Goal: Task Accomplishment & Management: Complete application form

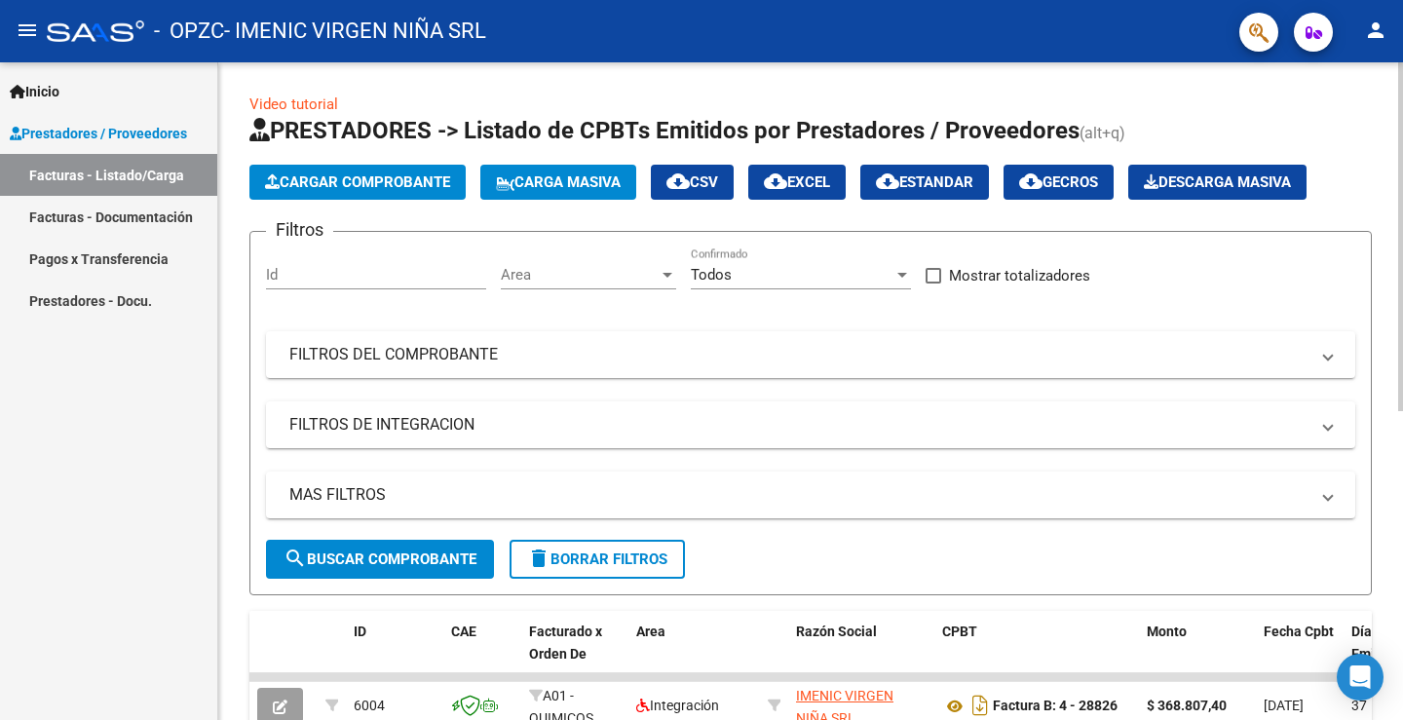
click at [405, 188] on span "Cargar Comprobante" at bounding box center [357, 182] width 185 height 18
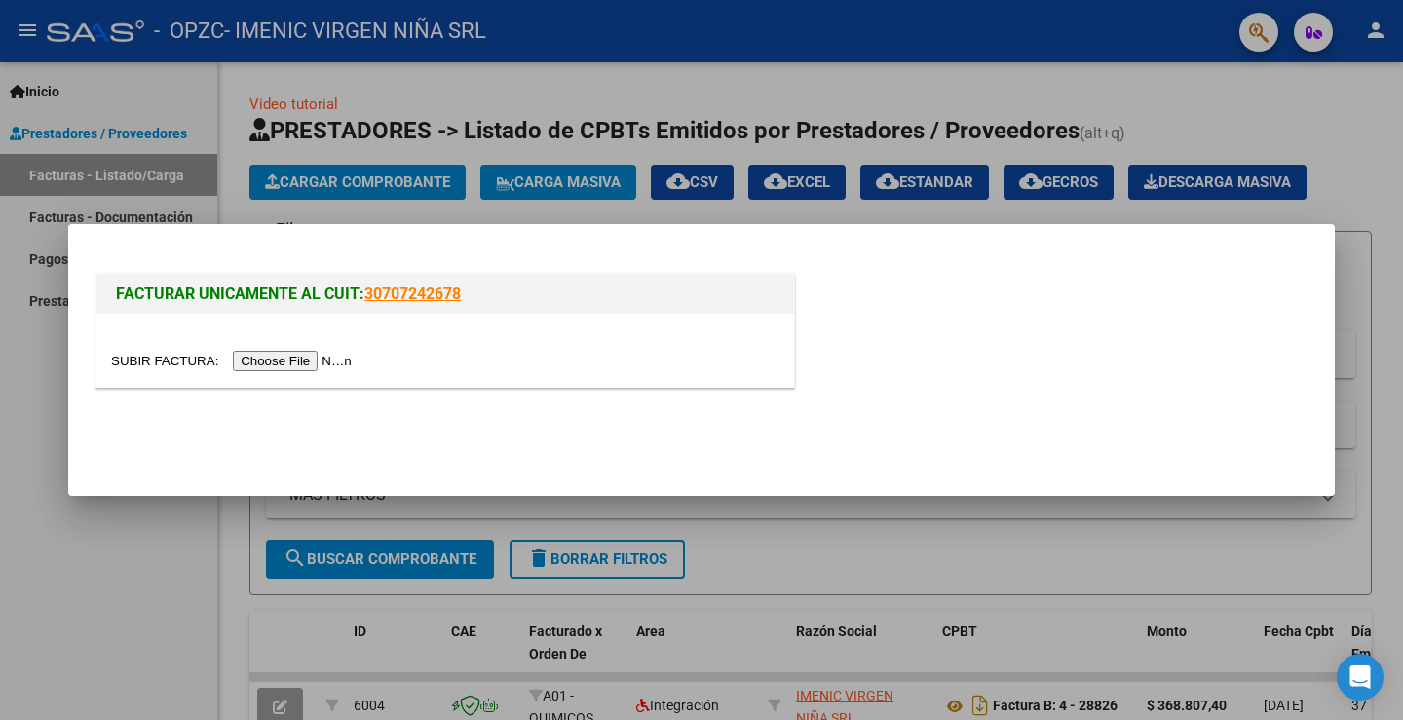
click at [273, 359] on input "file" at bounding box center [234, 361] width 246 height 20
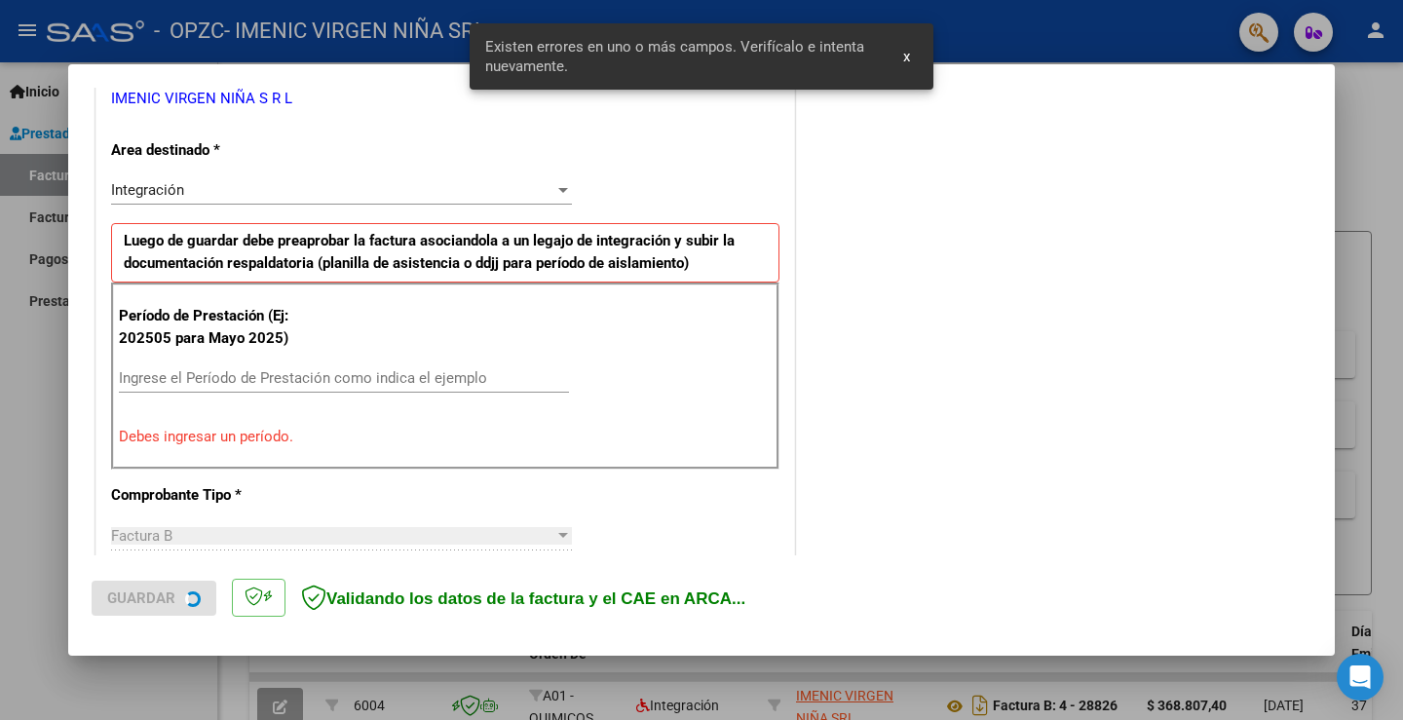
scroll to position [445, 0]
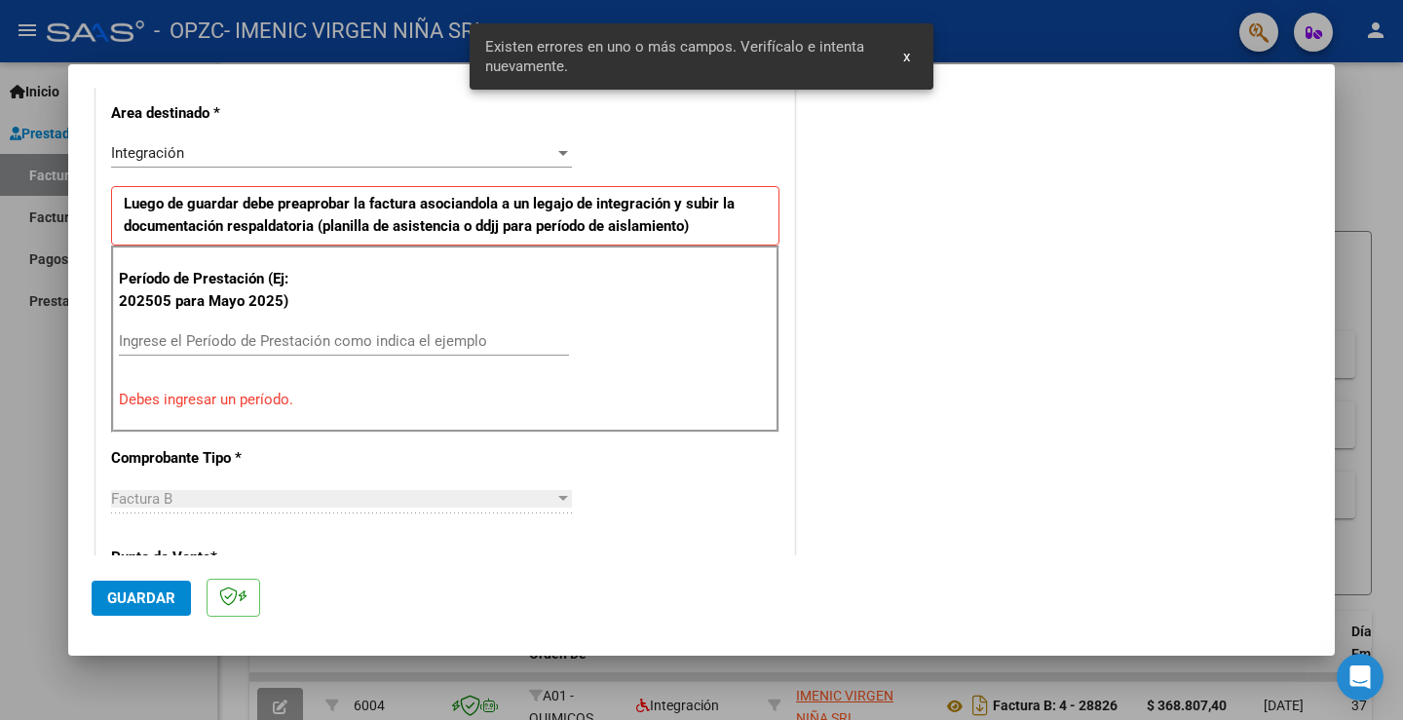
click at [268, 342] on input "Ingrese el Período de Prestación como indica el ejemplo" at bounding box center [344, 341] width 450 height 18
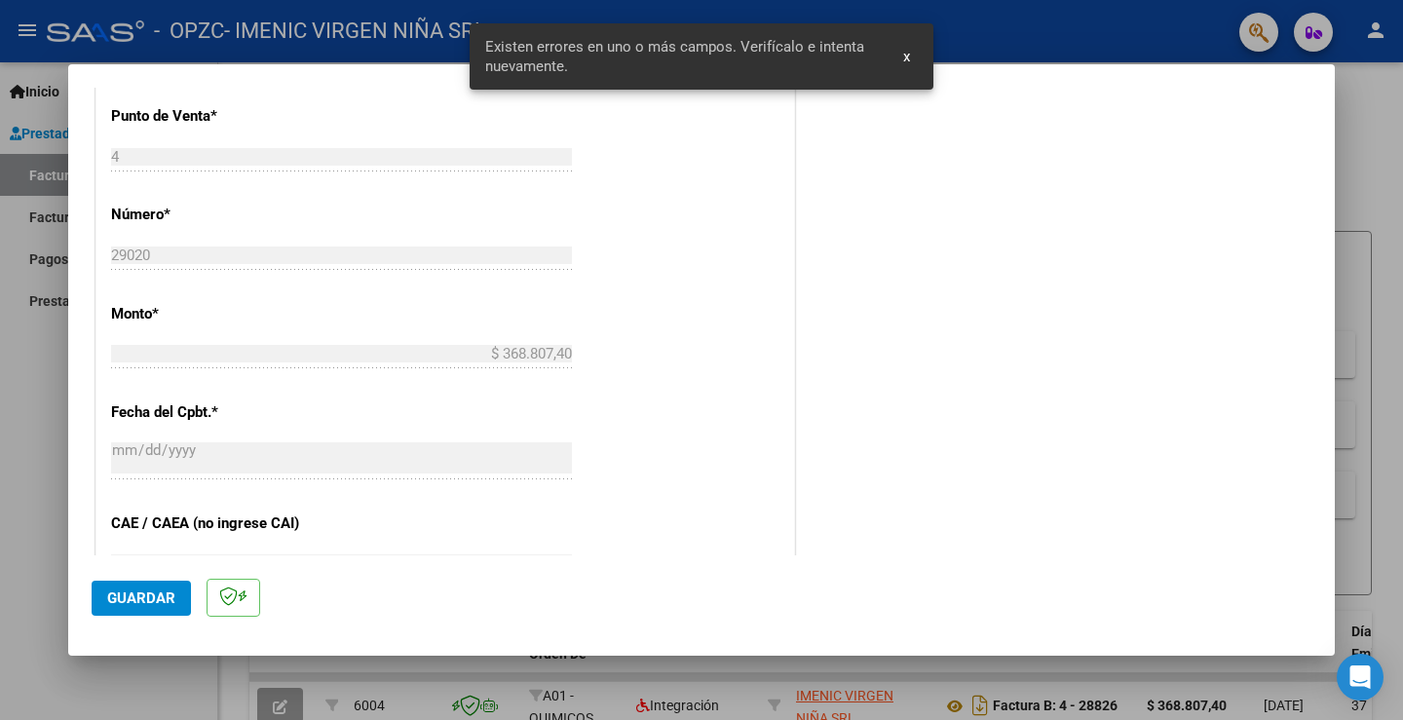
scroll to position [1030, 0]
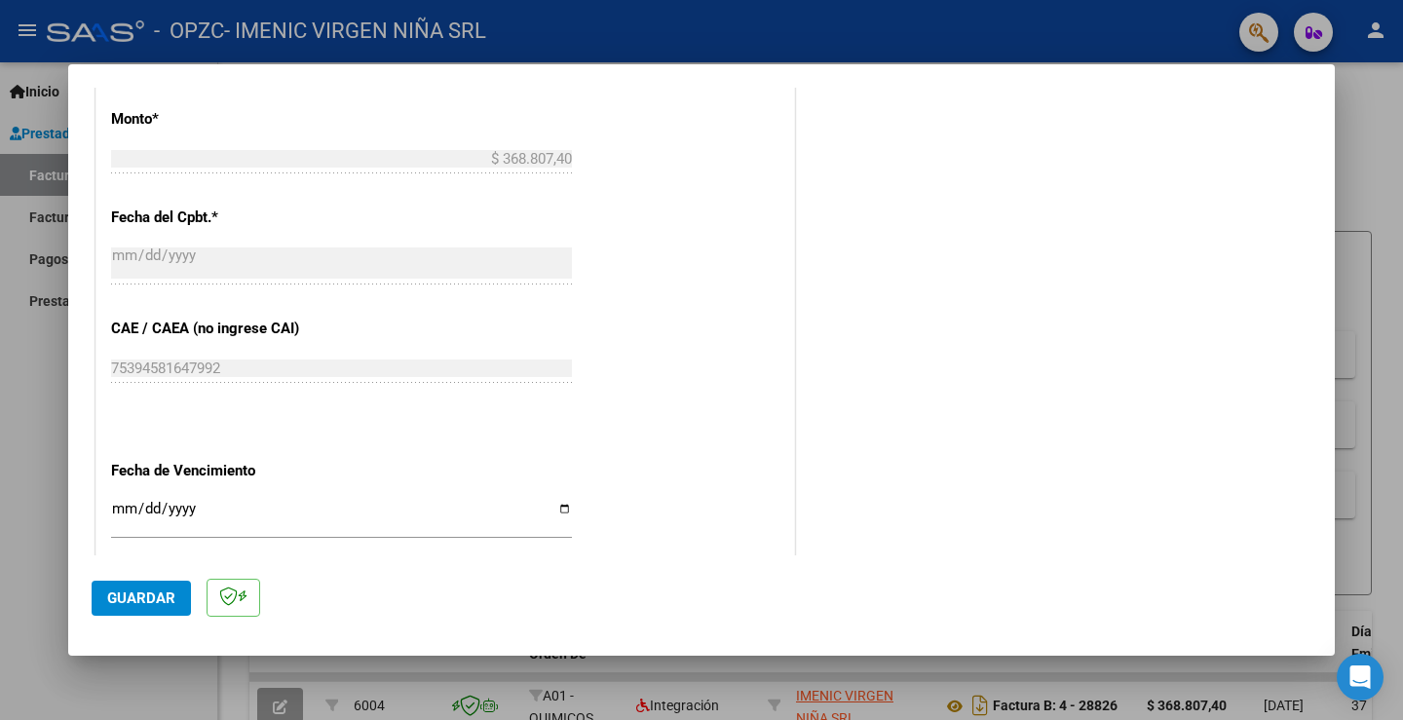
type input "202509"
click at [557, 498] on div "Ingresar la fecha" at bounding box center [341, 517] width 461 height 42
click at [554, 509] on input "Ingresar la fecha" at bounding box center [341, 516] width 461 height 31
type input "[DATE]"
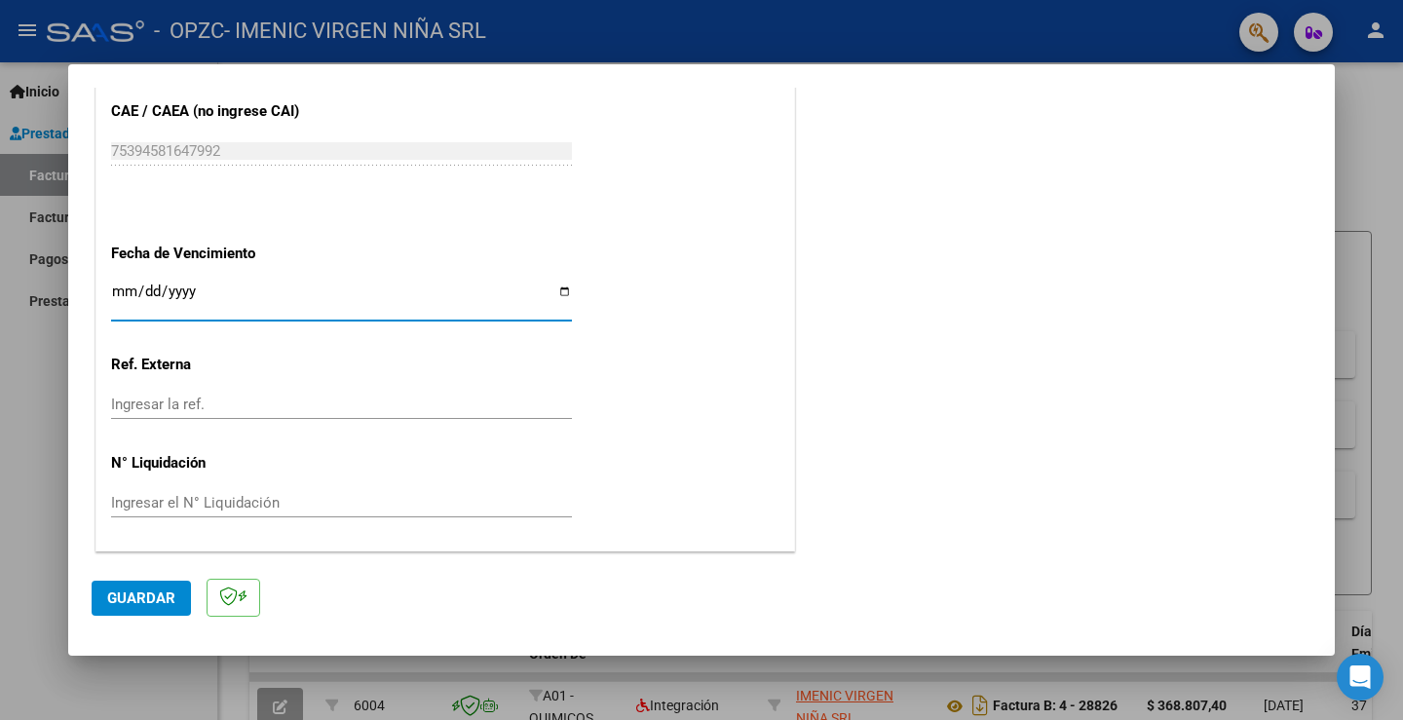
click at [207, 412] on input "Ingresar la ref." at bounding box center [341, 405] width 461 height 18
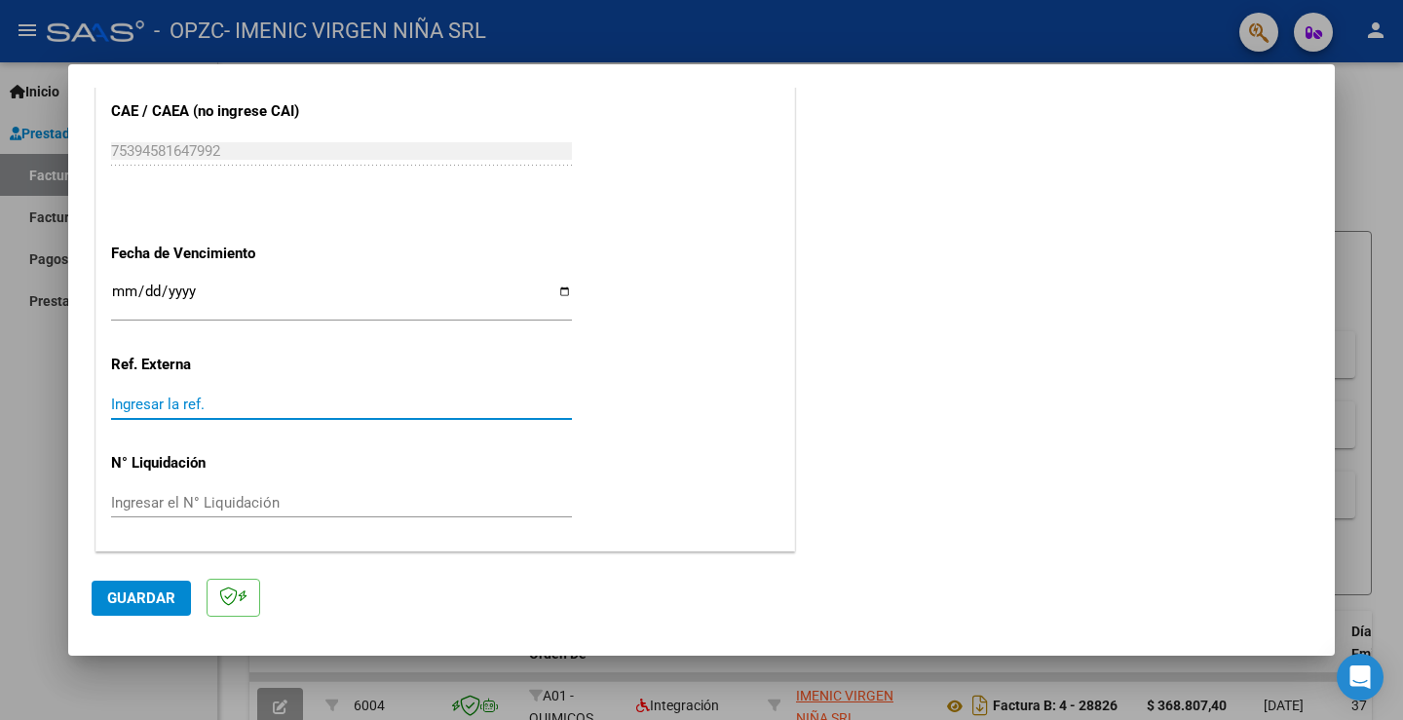
click at [142, 597] on span "Guardar" at bounding box center [141, 598] width 68 height 18
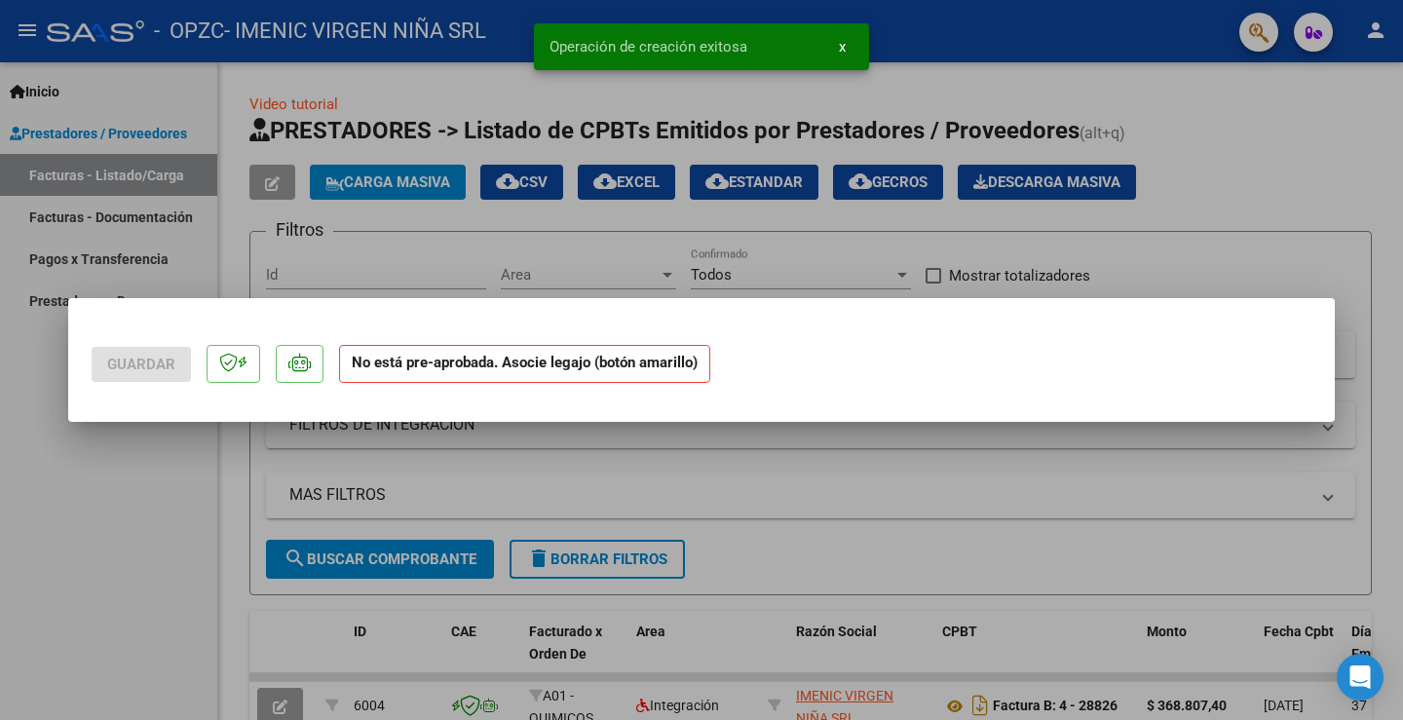
scroll to position [0, 0]
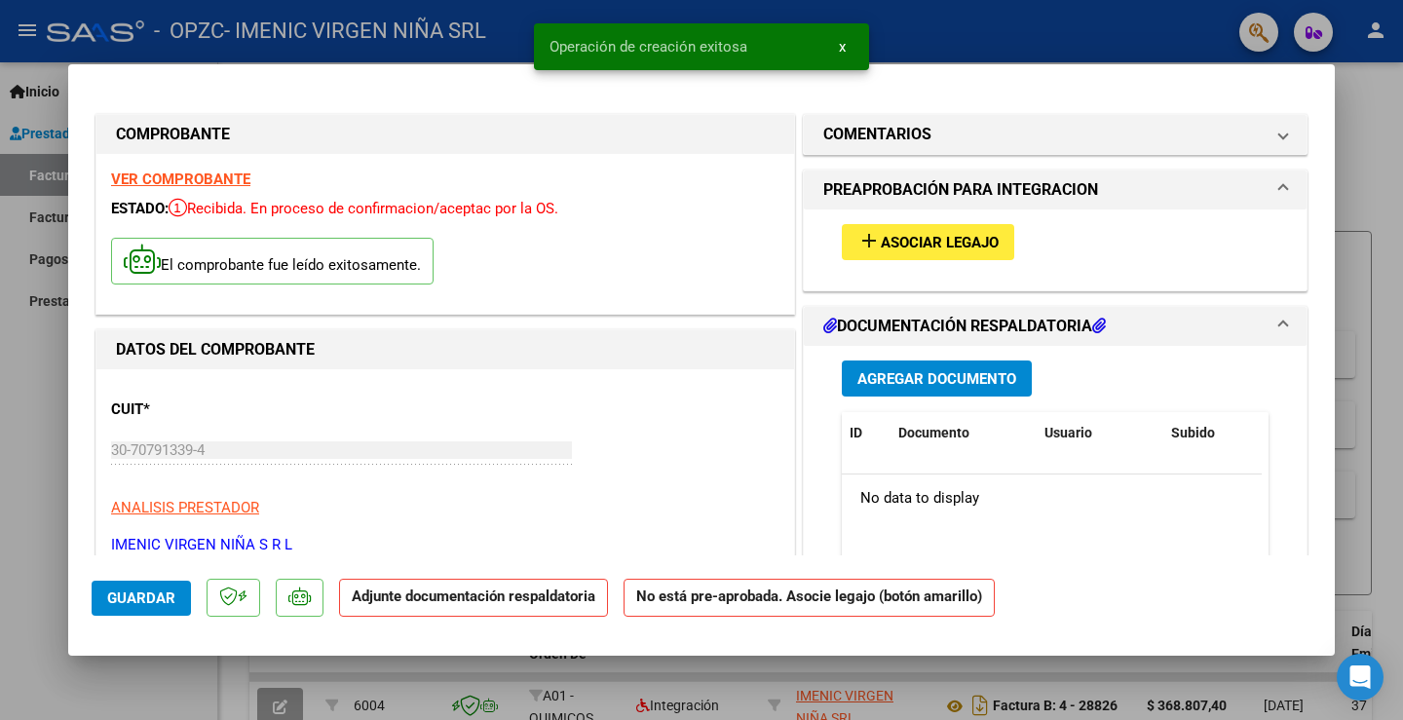
click at [879, 264] on div "add Asociar Legajo" at bounding box center [1055, 241] width 456 height 65
click at [875, 251] on button "add Asociar Legajo" at bounding box center [928, 242] width 172 height 36
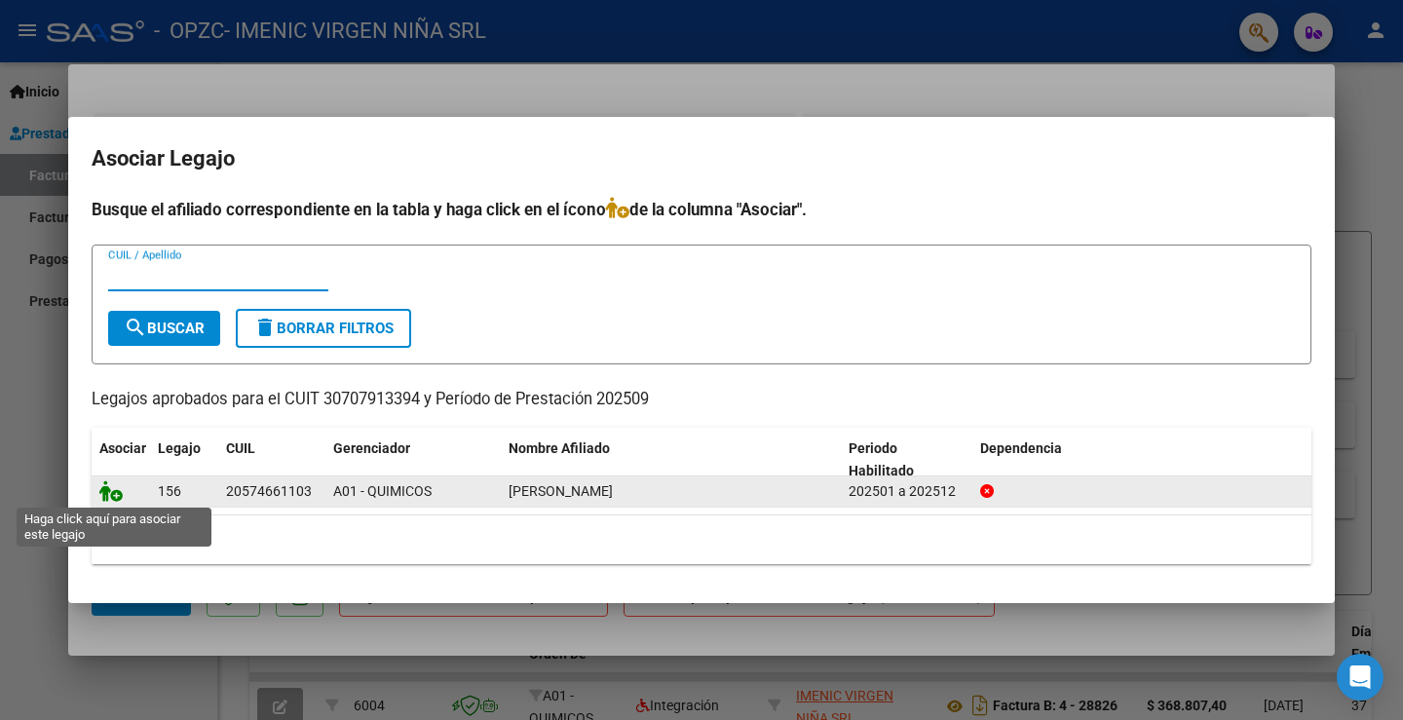
click at [110, 488] on icon at bounding box center [110, 490] width 23 height 21
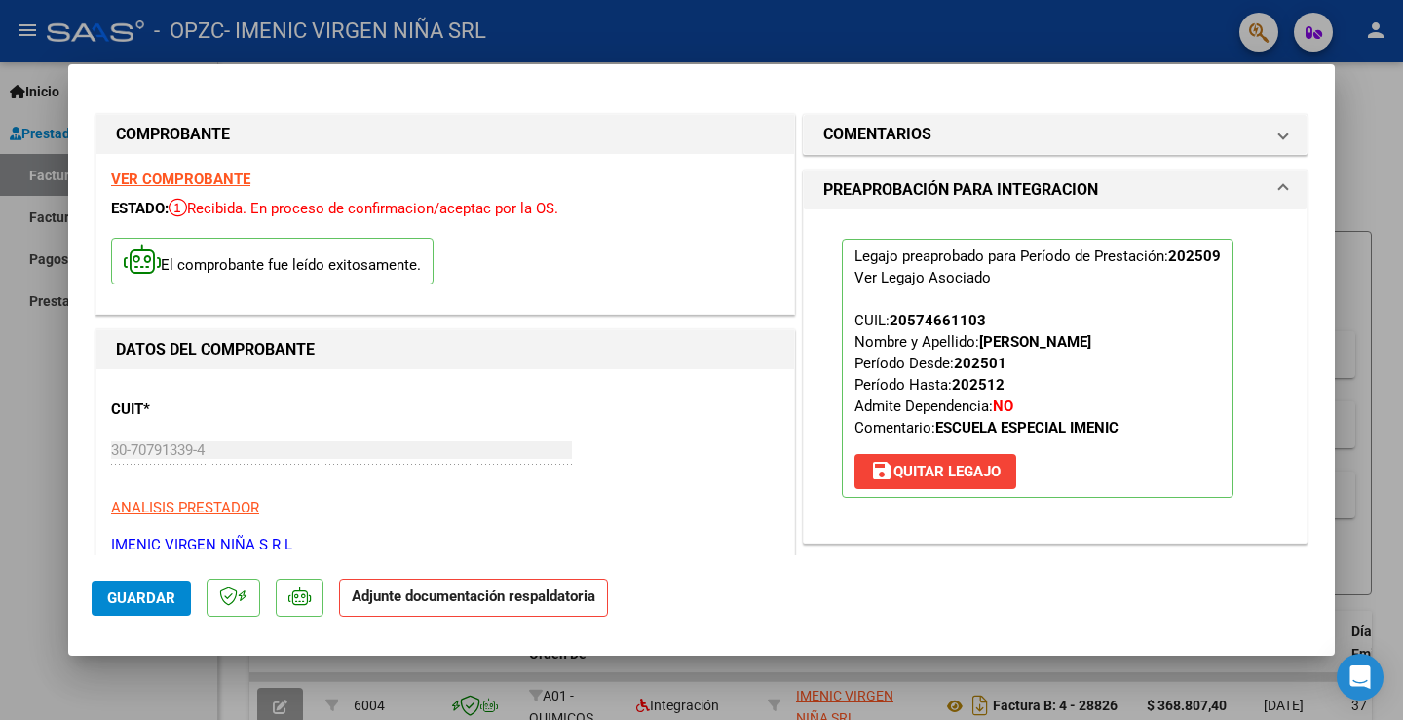
scroll to position [195, 0]
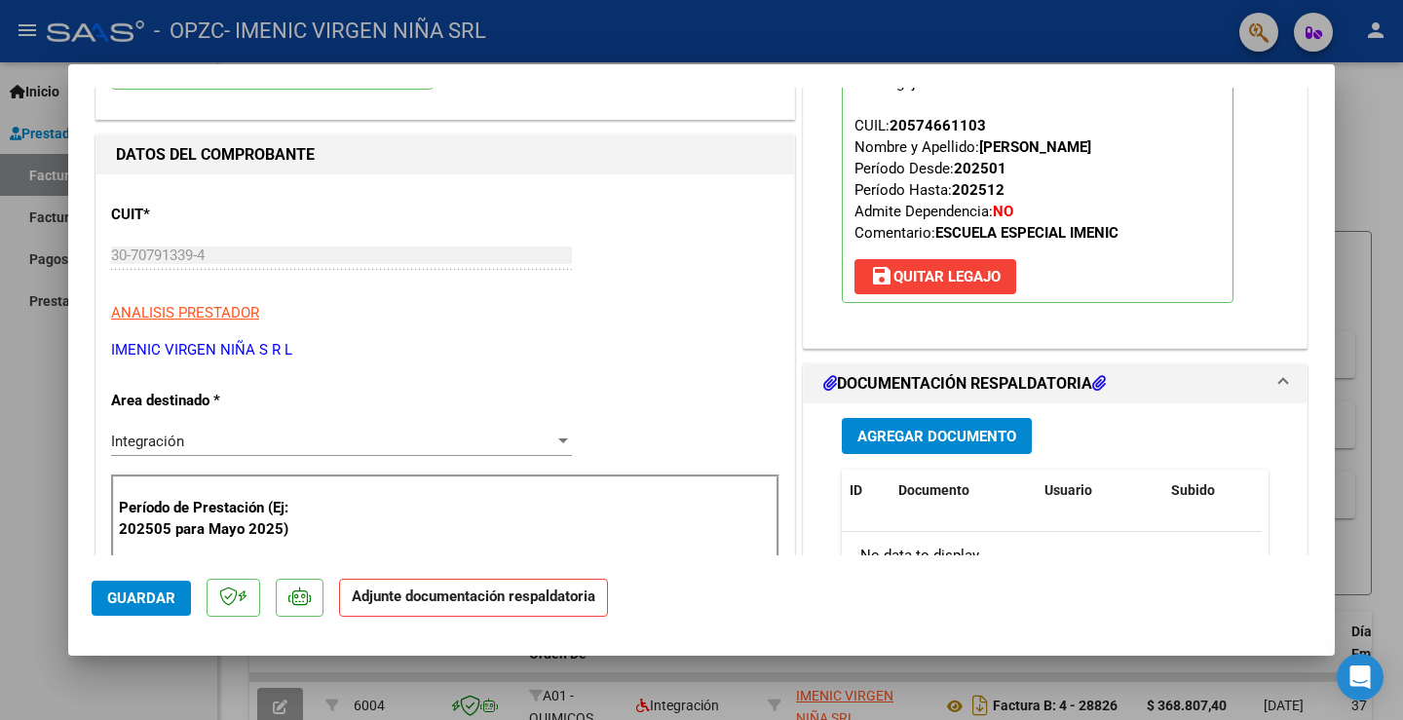
click at [946, 434] on span "Agregar Documento" at bounding box center [936, 437] width 159 height 18
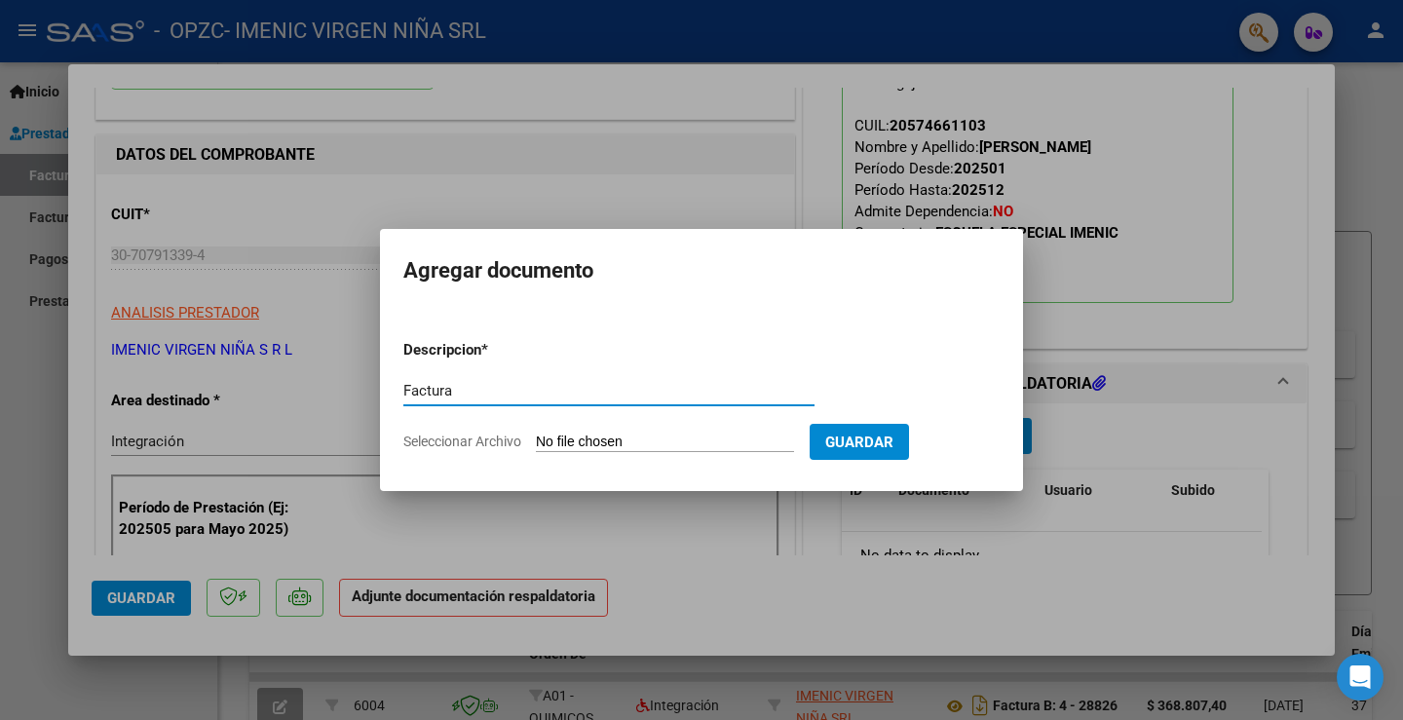
type input "Factura"
click at [536, 434] on input "Seleccionar Archivo" at bounding box center [665, 443] width 258 height 19
type input "C:\fakepath\30707913394_006_00004_00029020.pdf"
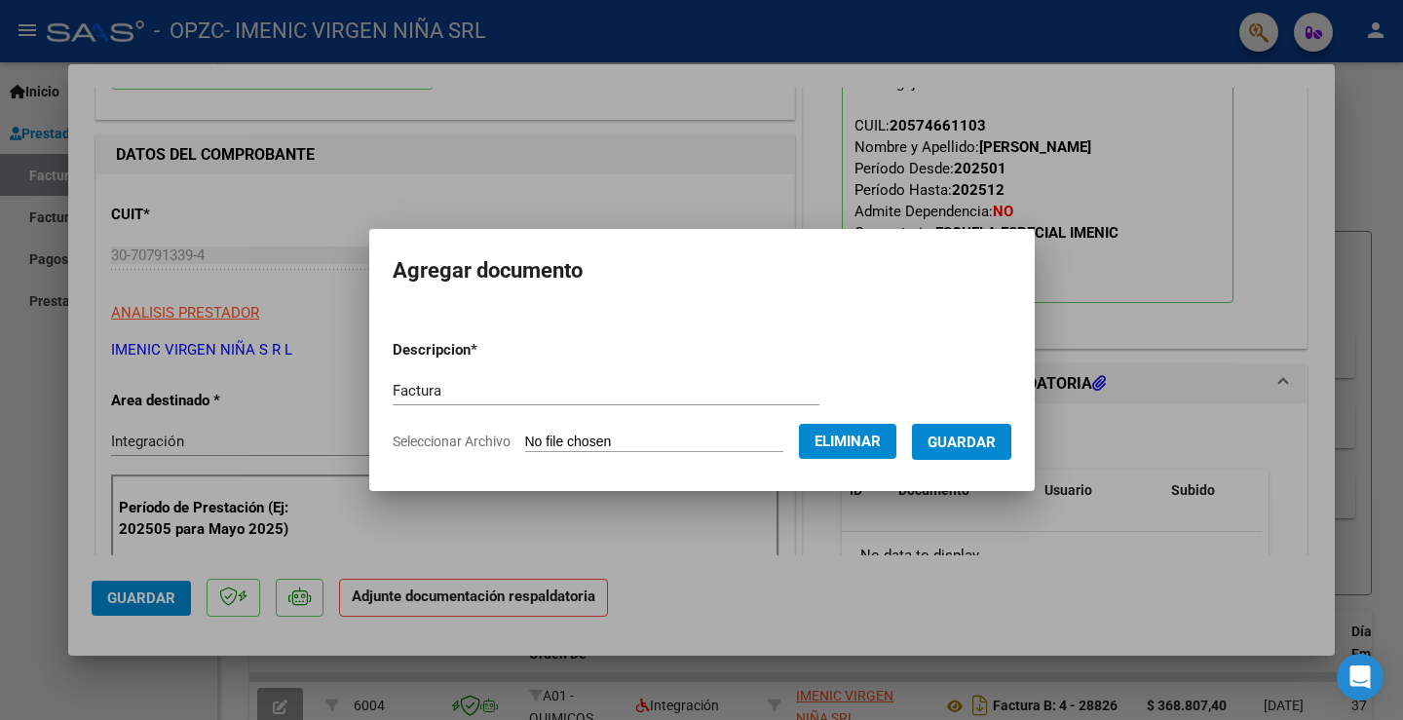
click at [957, 439] on span "Guardar" at bounding box center [962, 443] width 68 height 18
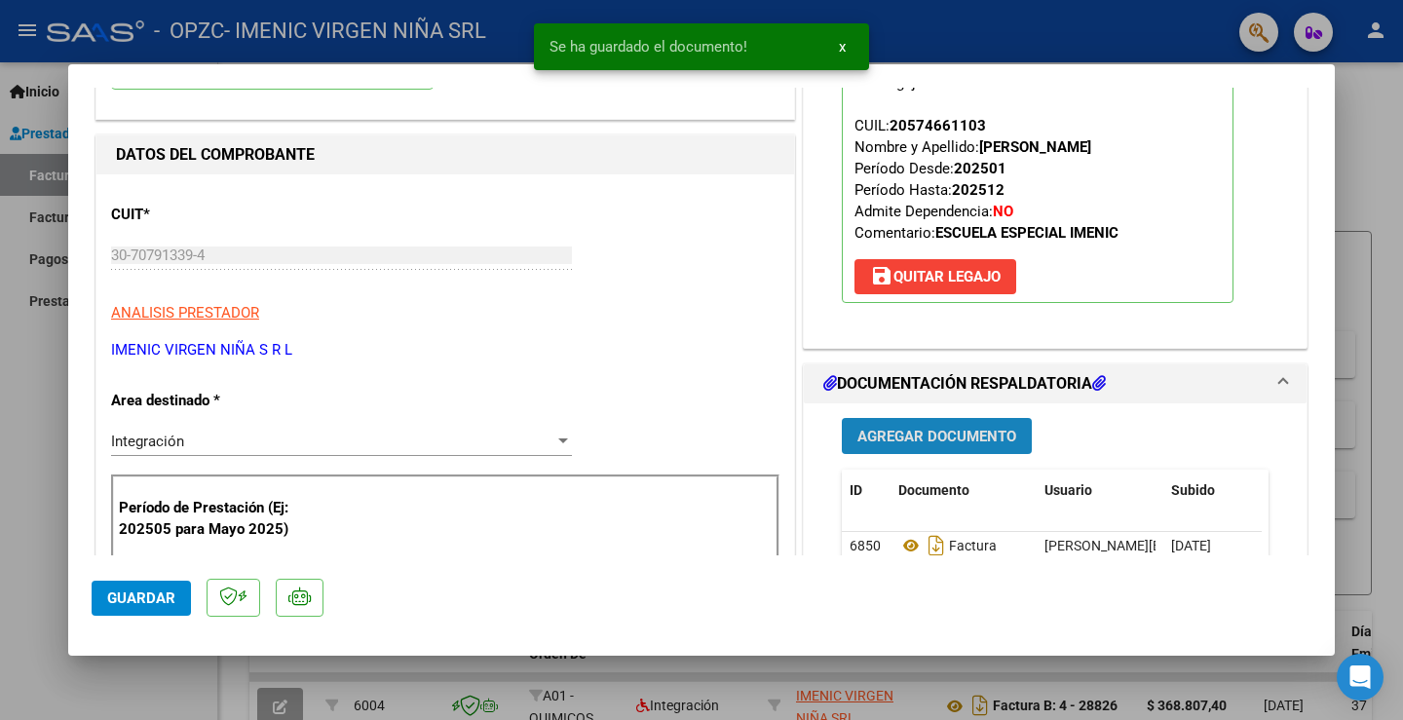
click at [905, 443] on span "Agregar Documento" at bounding box center [936, 437] width 159 height 18
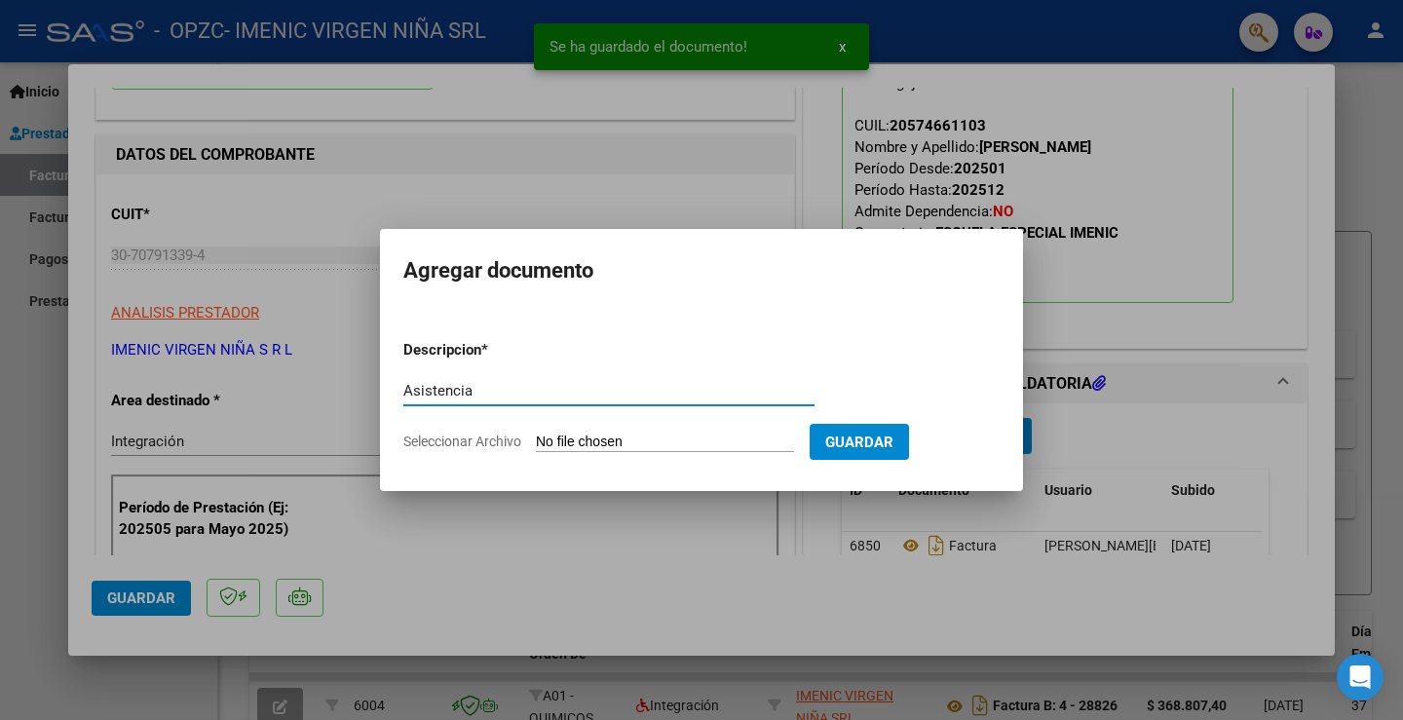
type input "Asistencia"
click at [536, 434] on input "Seleccionar Archivo" at bounding box center [665, 443] width 258 height 19
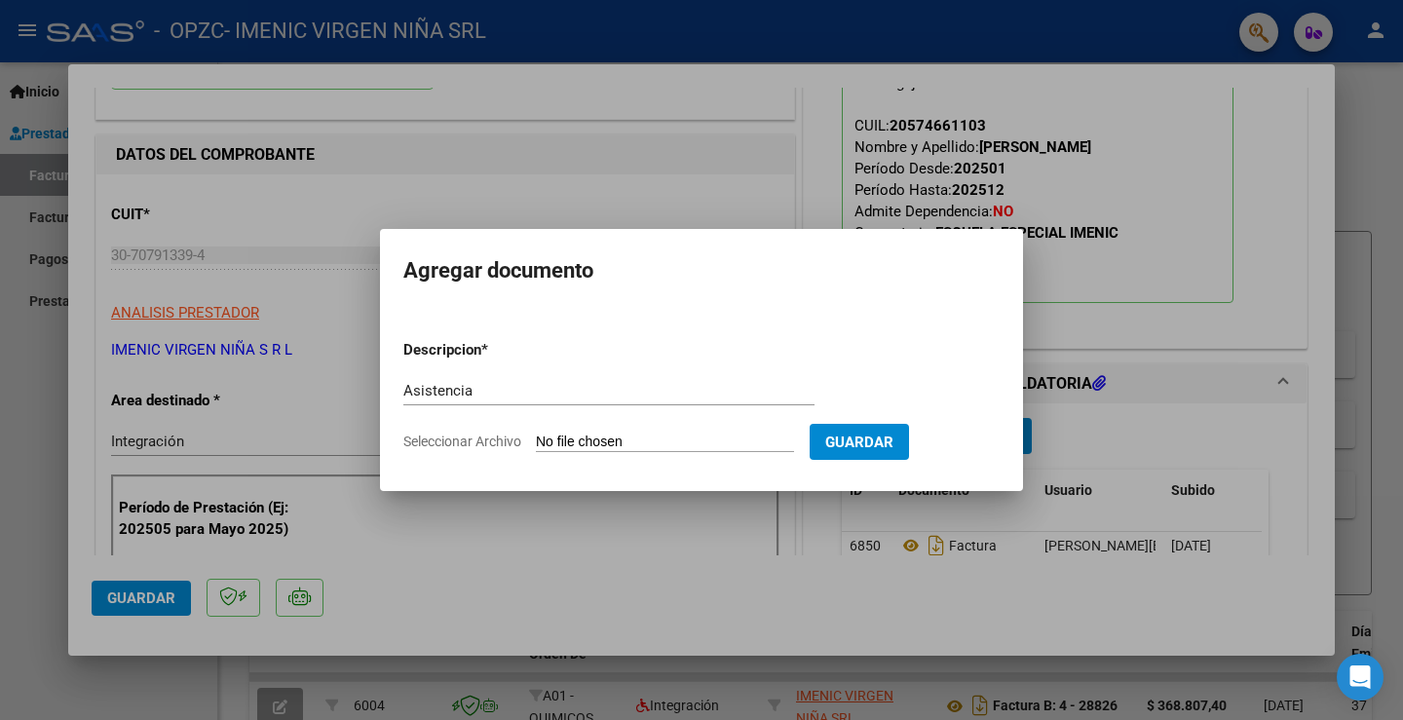
type input "C:\fakepath\[PERSON_NAME] - ASISTENCIA ESCUELA - [DATE].pdf"
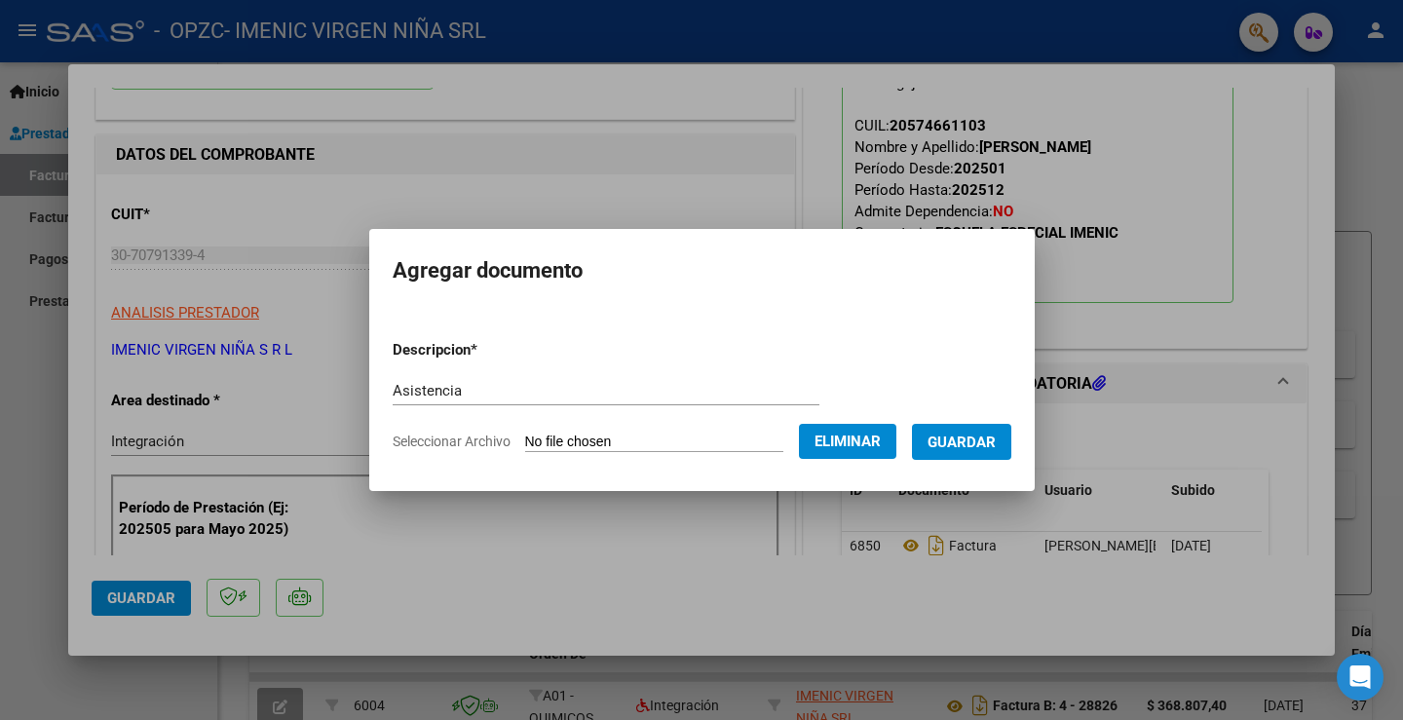
click at [960, 444] on span "Guardar" at bounding box center [962, 443] width 68 height 18
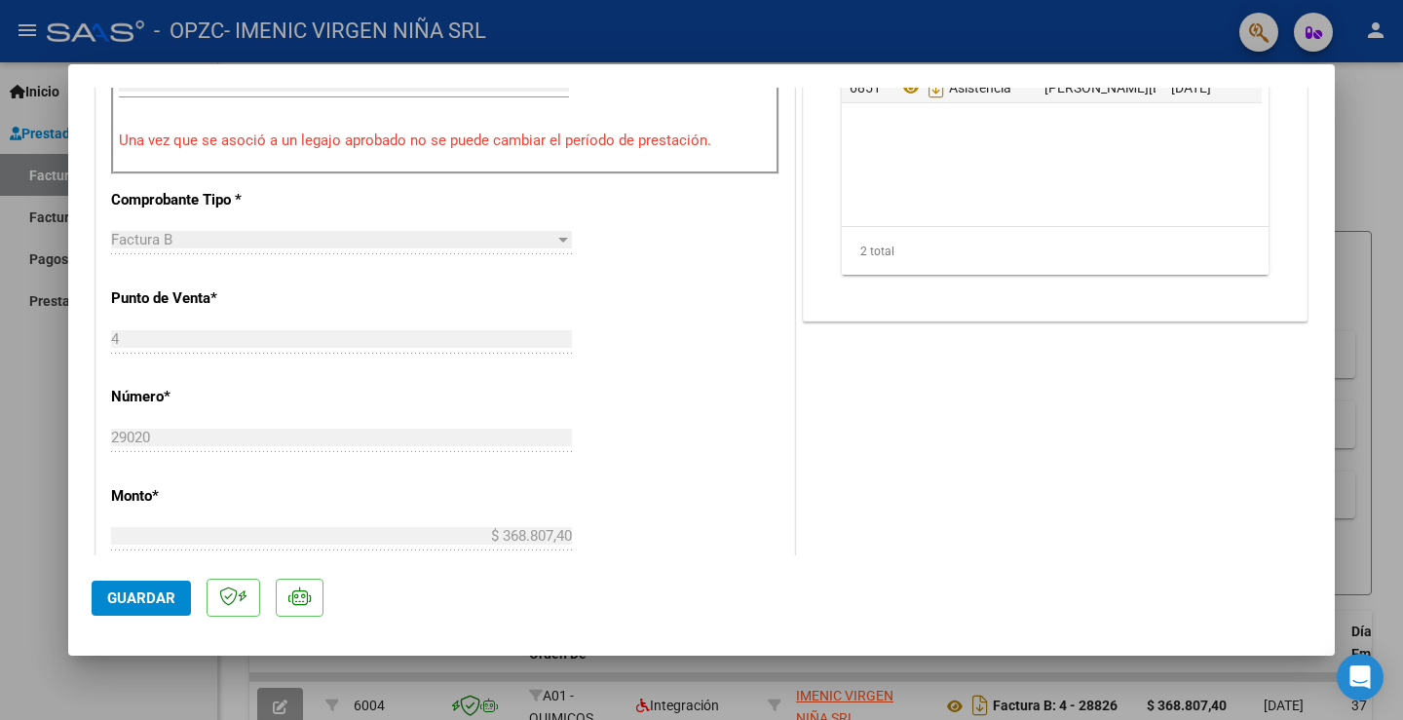
scroll to position [487, 0]
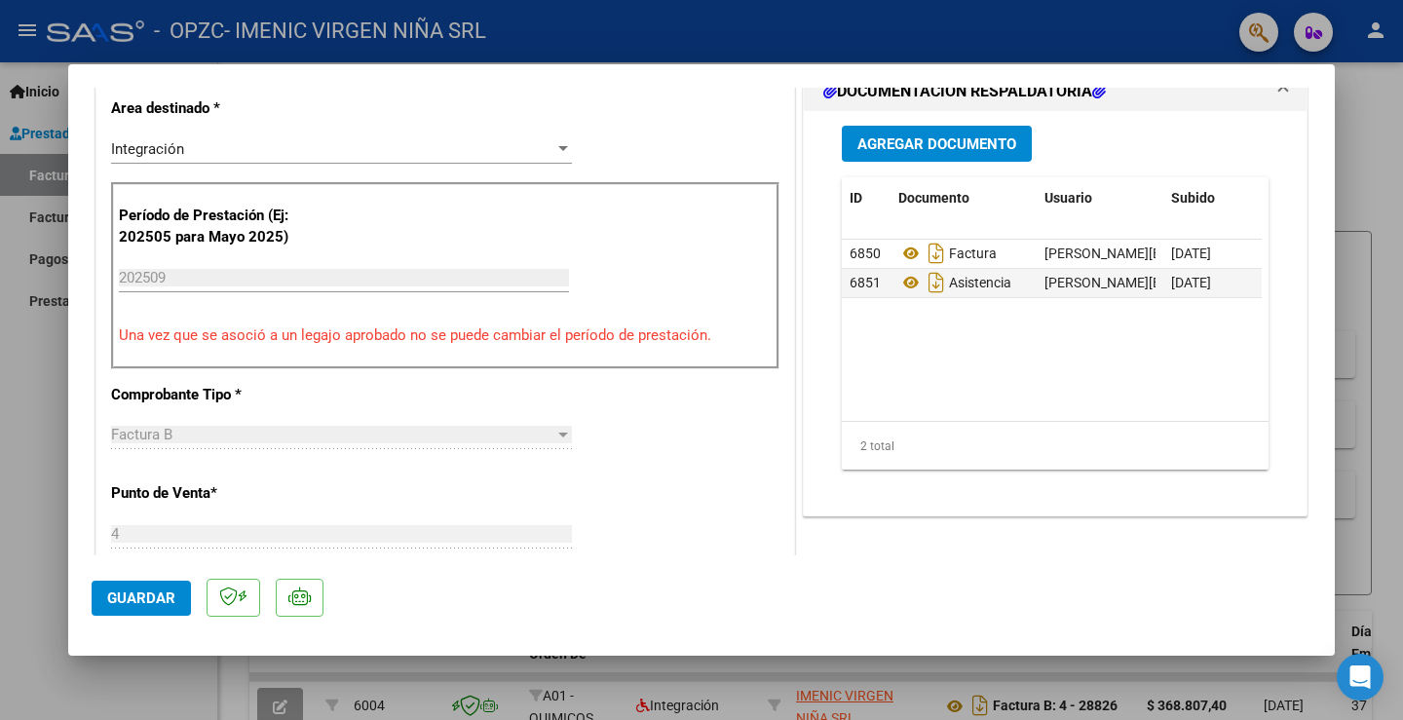
click at [909, 152] on span "Agregar Documento" at bounding box center [936, 144] width 159 height 18
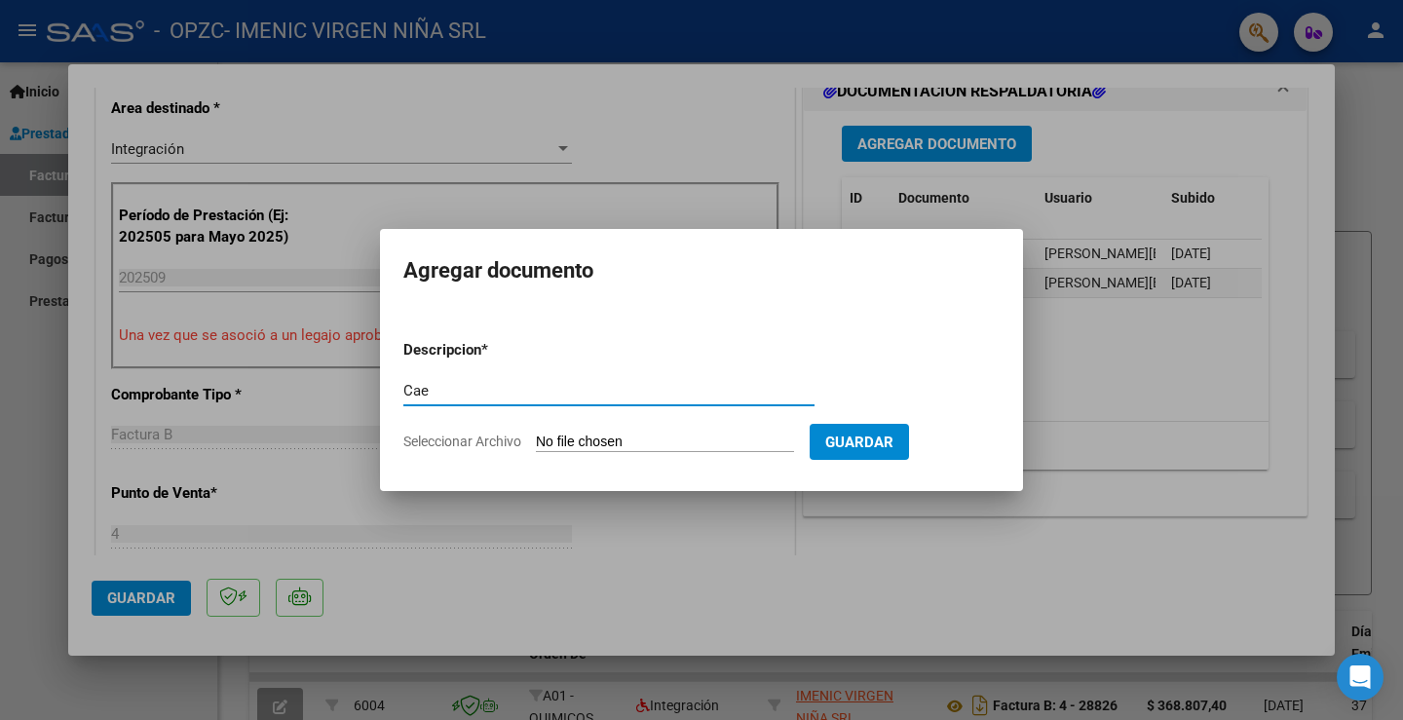
type input "Cae"
click at [536, 434] on input "Seleccionar Archivo" at bounding box center [665, 443] width 258 height 19
type input "C:\fakepath\CAE_30707913394_006_00004_00029020.pdf"
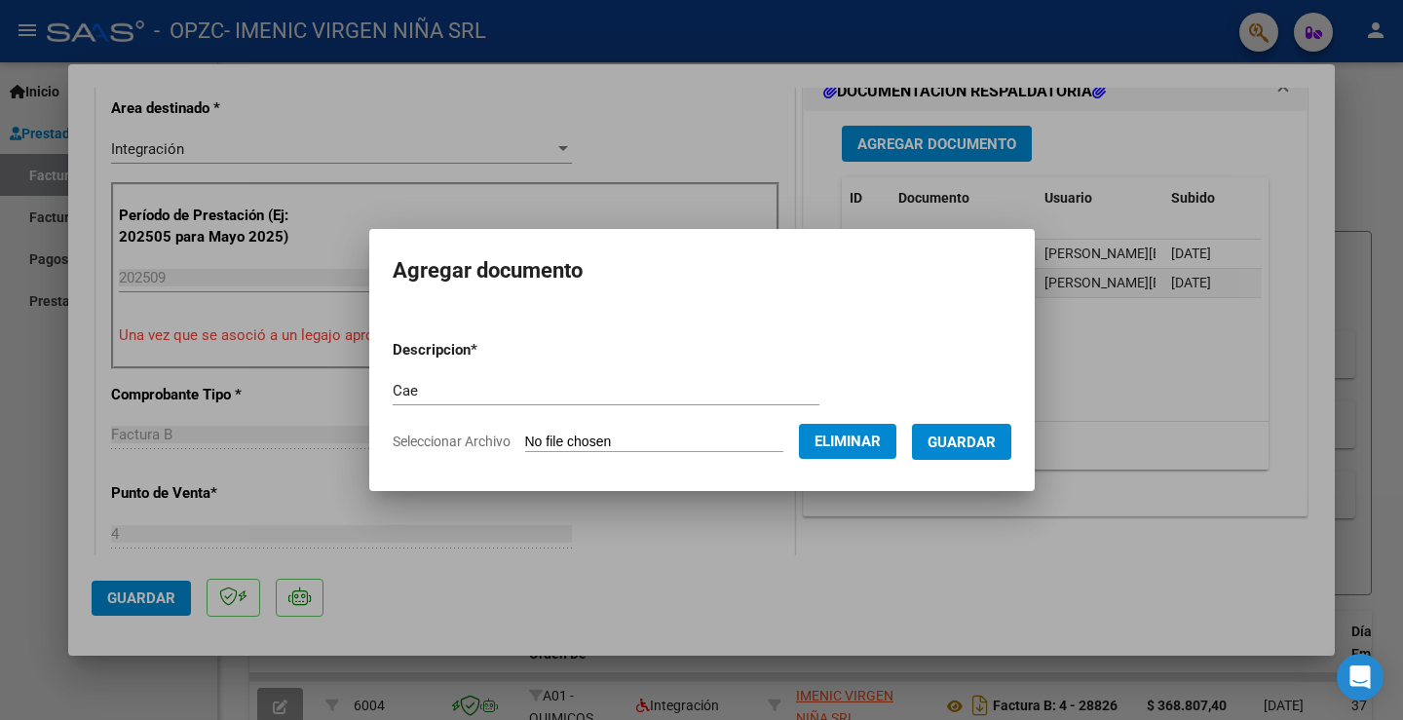
click at [967, 444] on span "Guardar" at bounding box center [962, 443] width 68 height 18
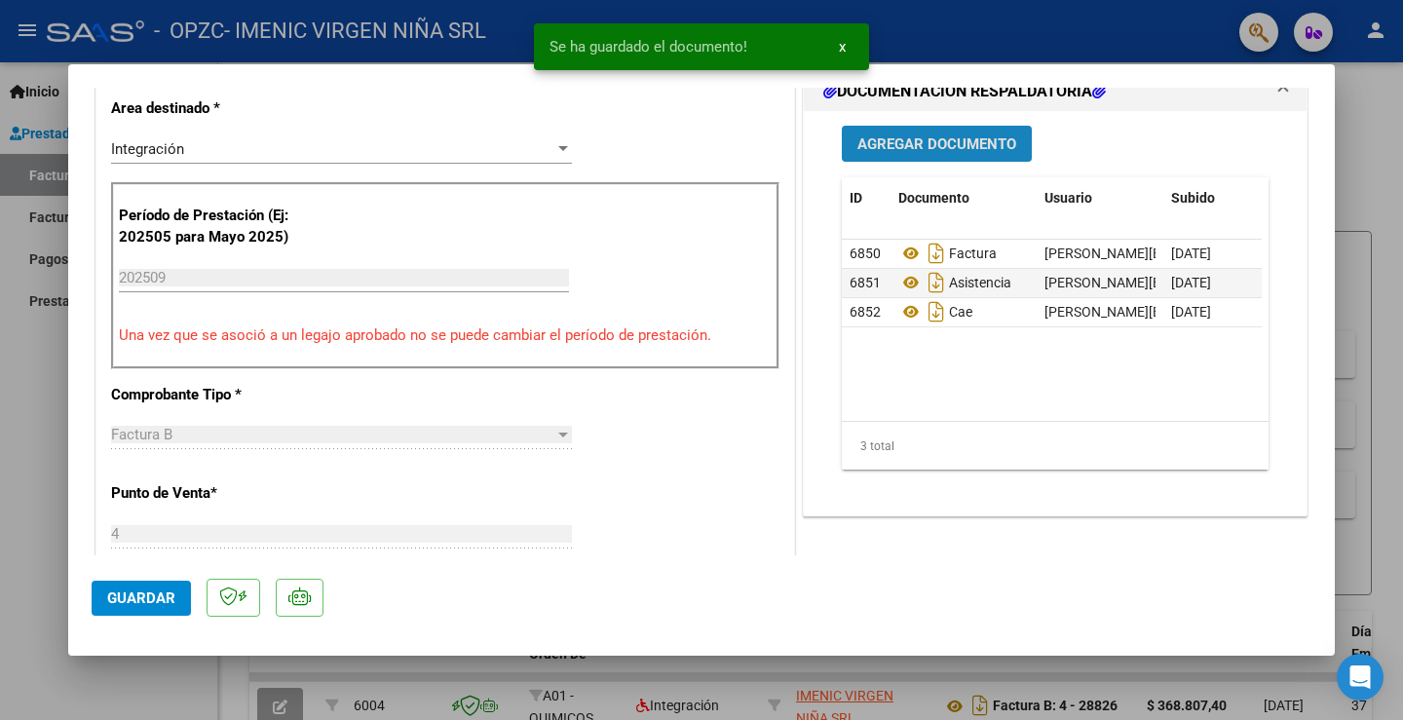
click at [905, 136] on span "Agregar Documento" at bounding box center [936, 144] width 159 height 18
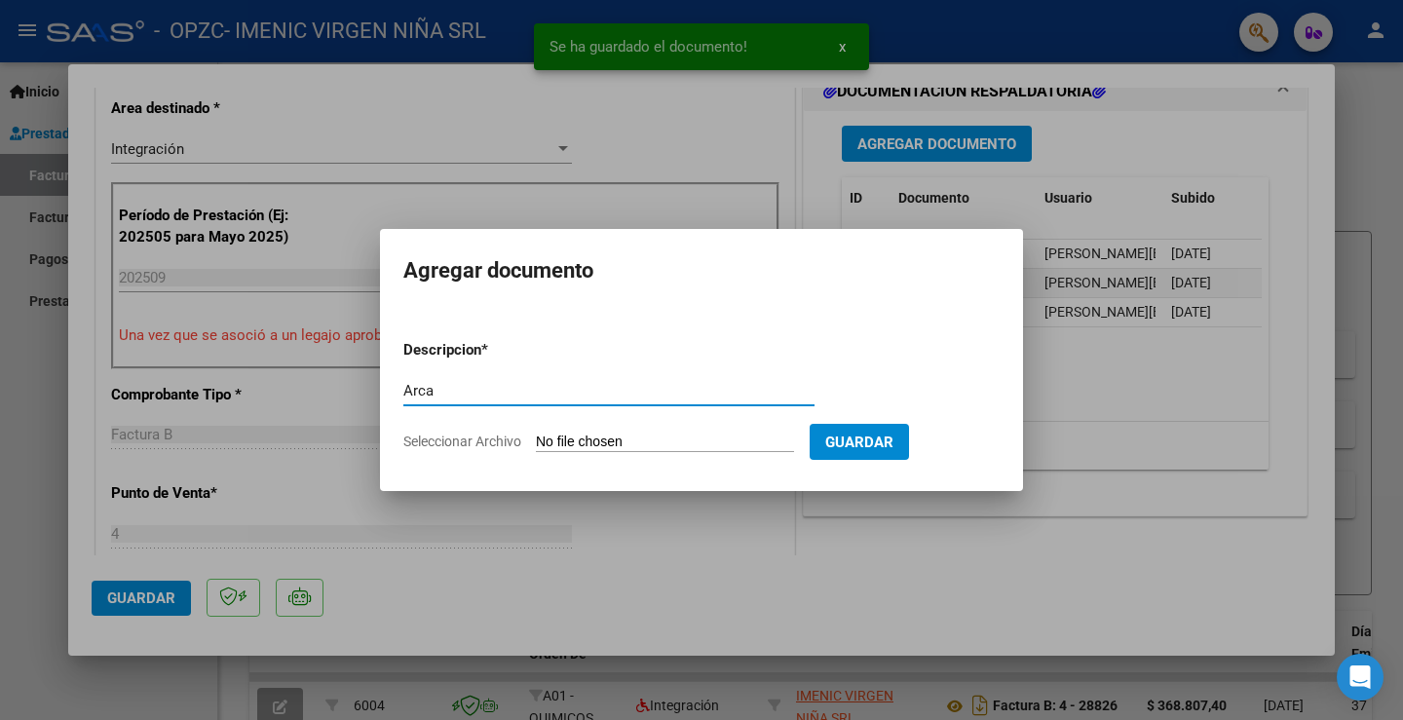
type input "Arca"
click at [536, 434] on input "Seleccionar Archivo" at bounding box center [665, 443] width 258 height 19
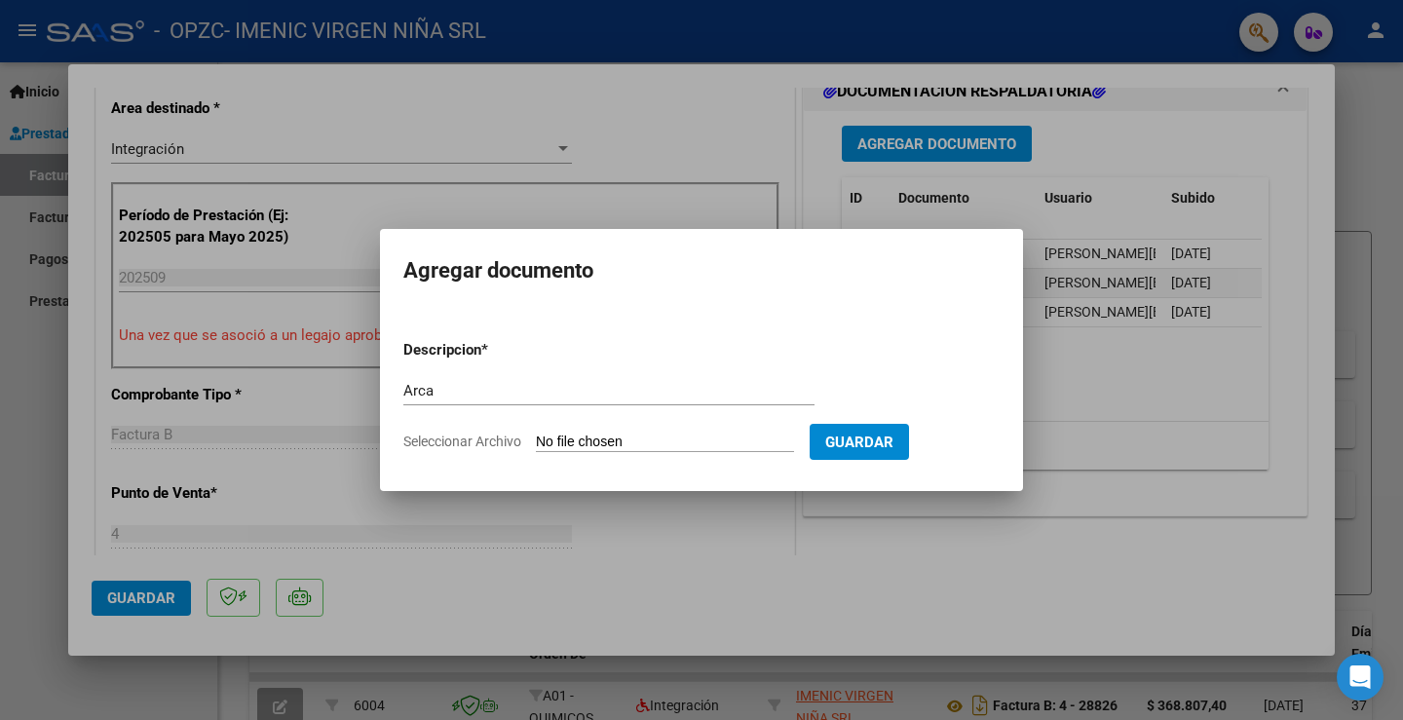
type input "C:\fakepath\AFIP - Administracion Federal de Ingresos Publicos.pdf"
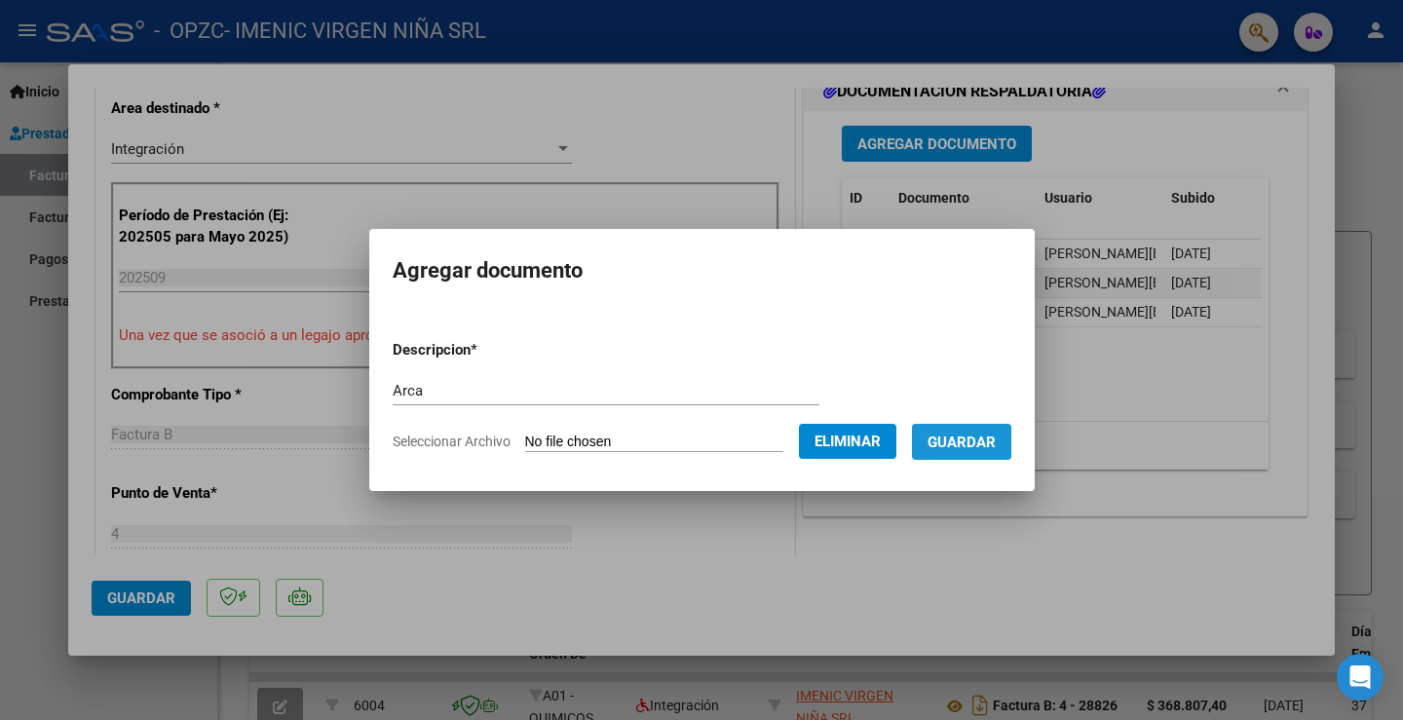
click at [962, 437] on span "Guardar" at bounding box center [962, 443] width 68 height 18
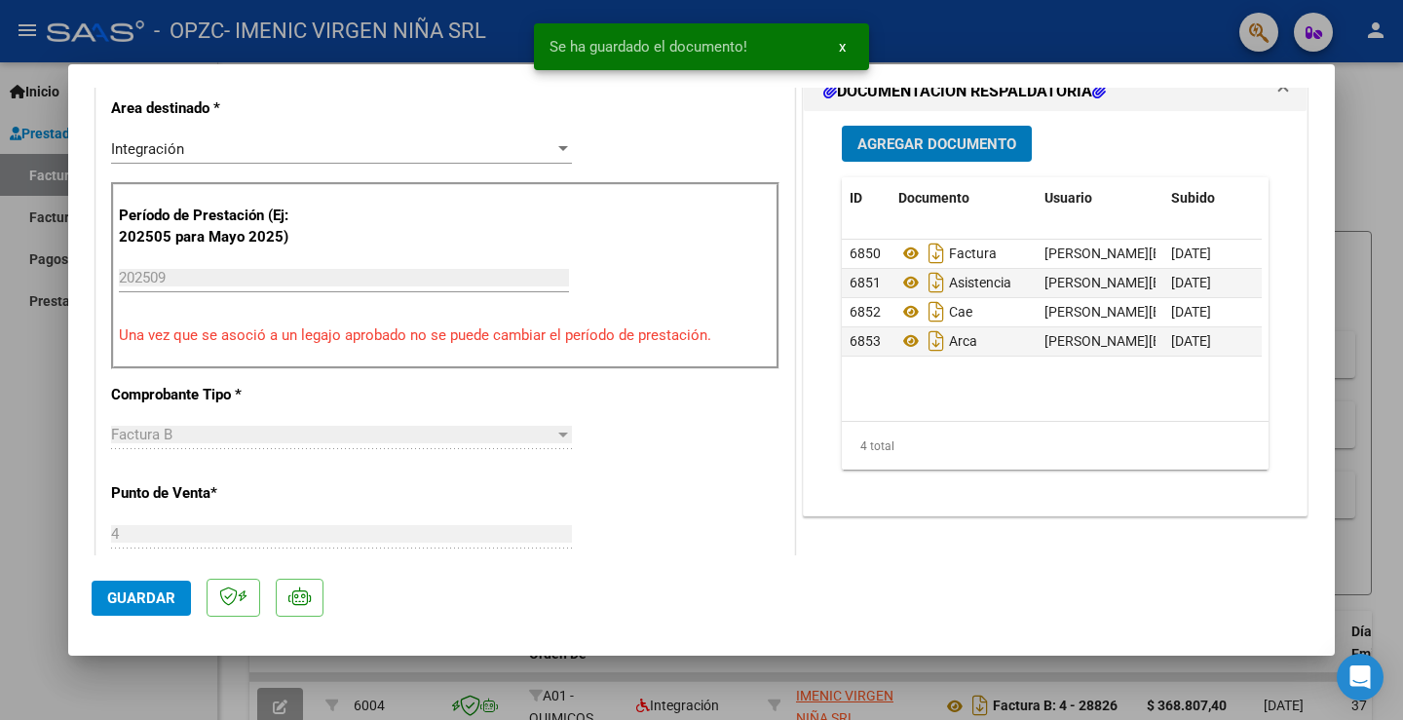
scroll to position [292, 0]
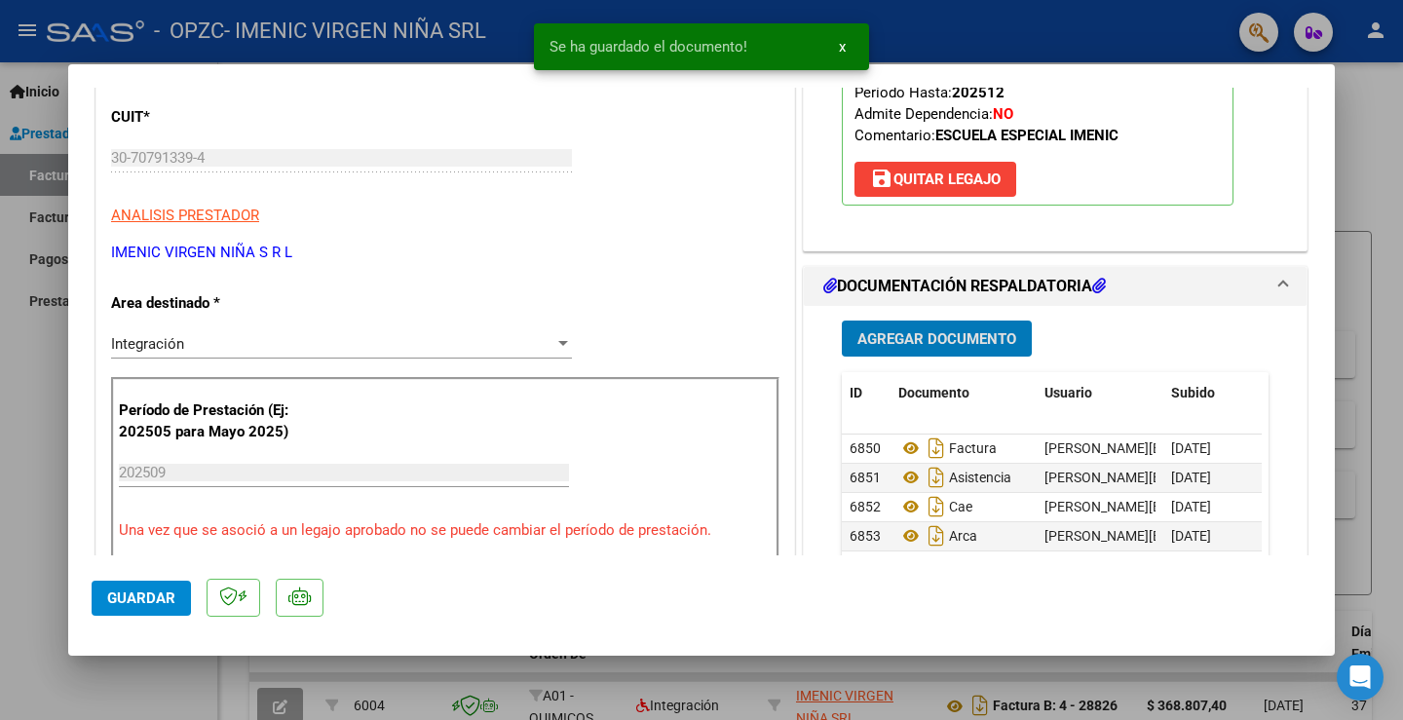
click at [125, 606] on span "Guardar" at bounding box center [141, 598] width 68 height 18
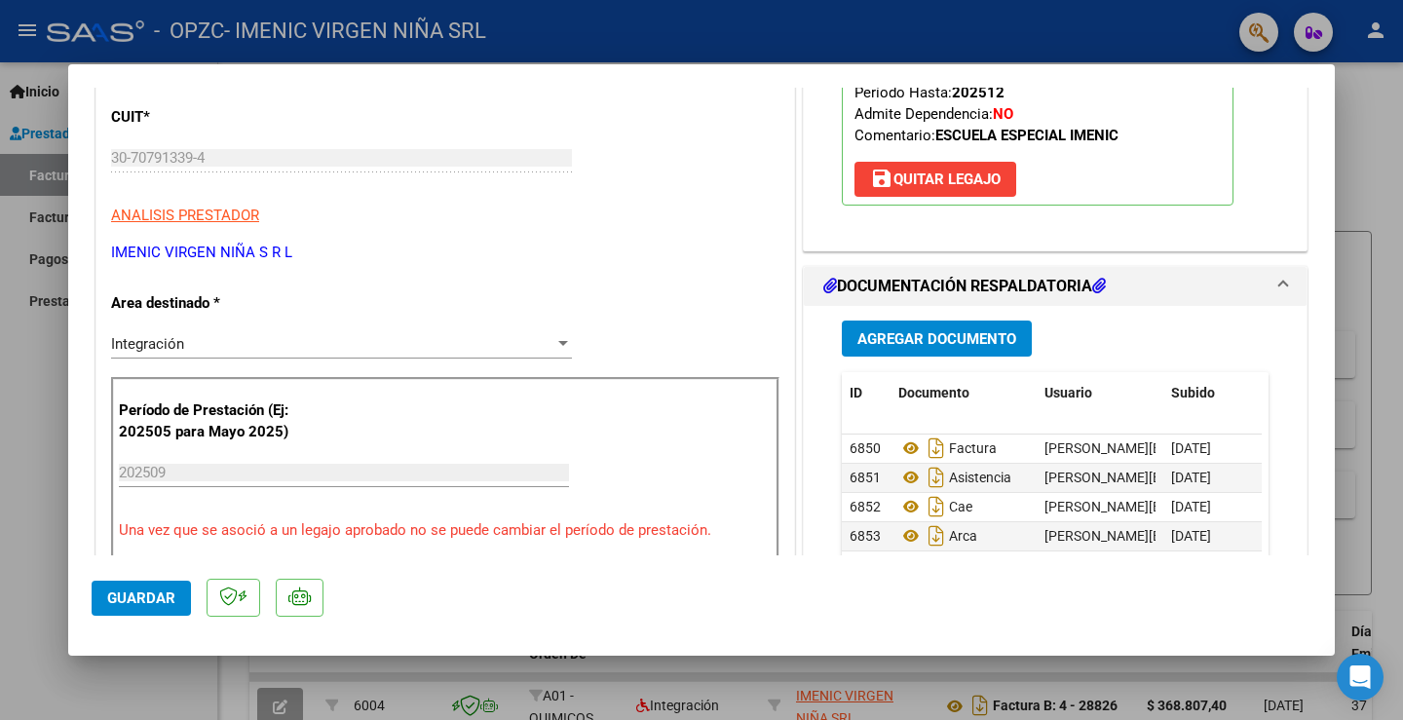
click at [144, 607] on button "Guardar" at bounding box center [141, 598] width 99 height 35
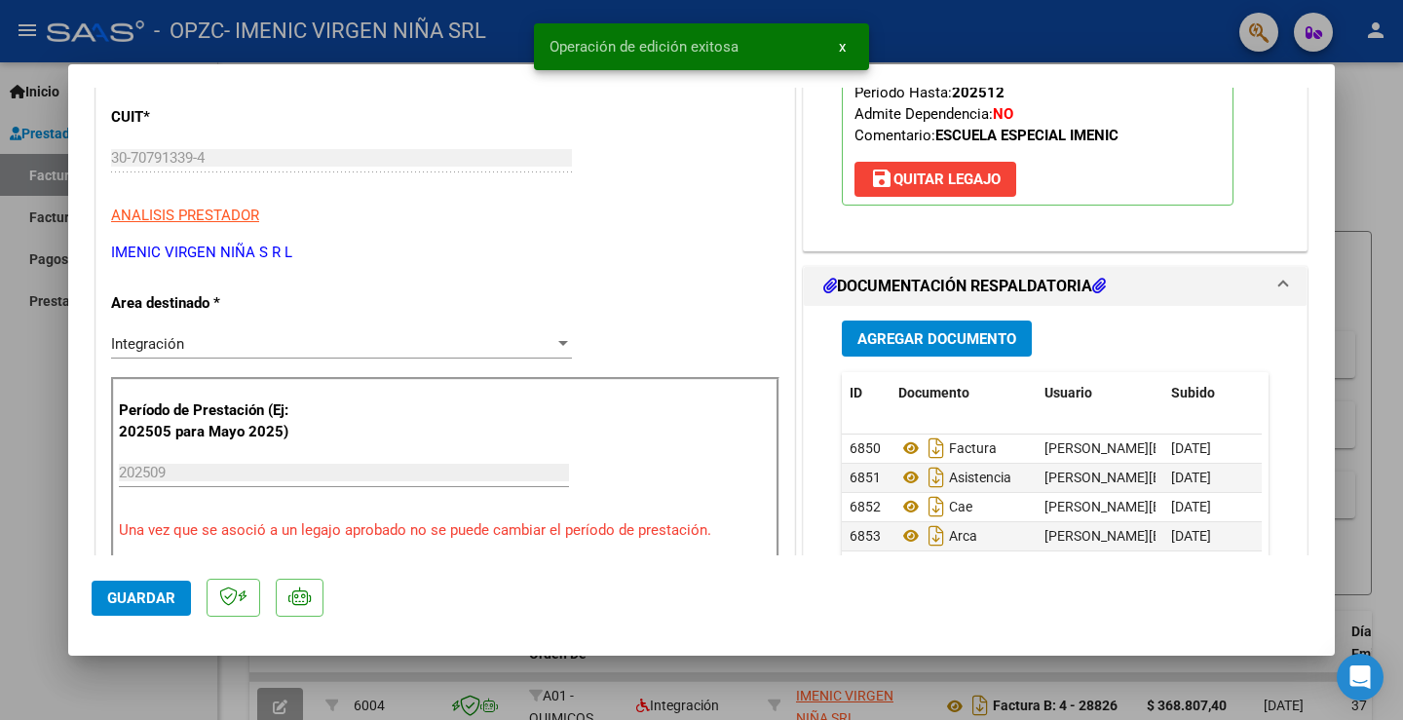
scroll to position [0, 0]
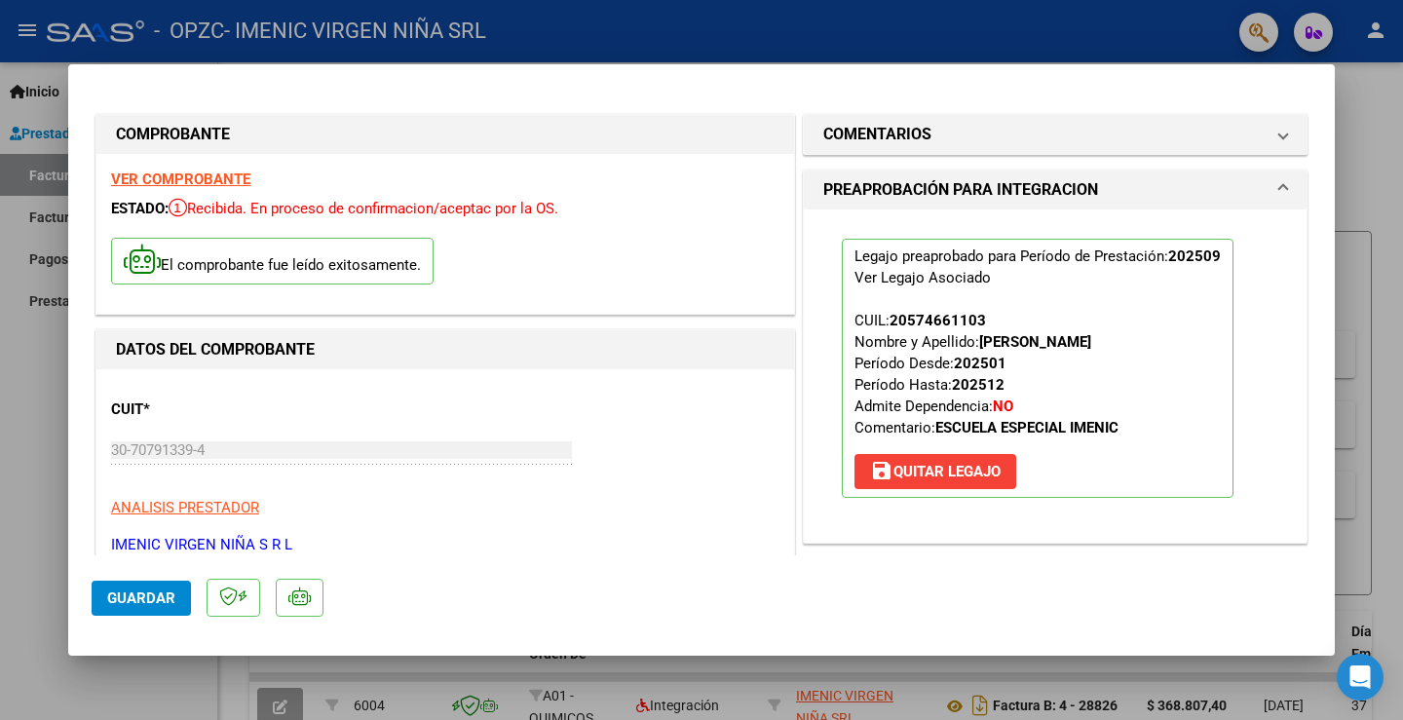
click at [40, 427] on div at bounding box center [701, 360] width 1403 height 720
